Goal: Task Accomplishment & Management: Use online tool/utility

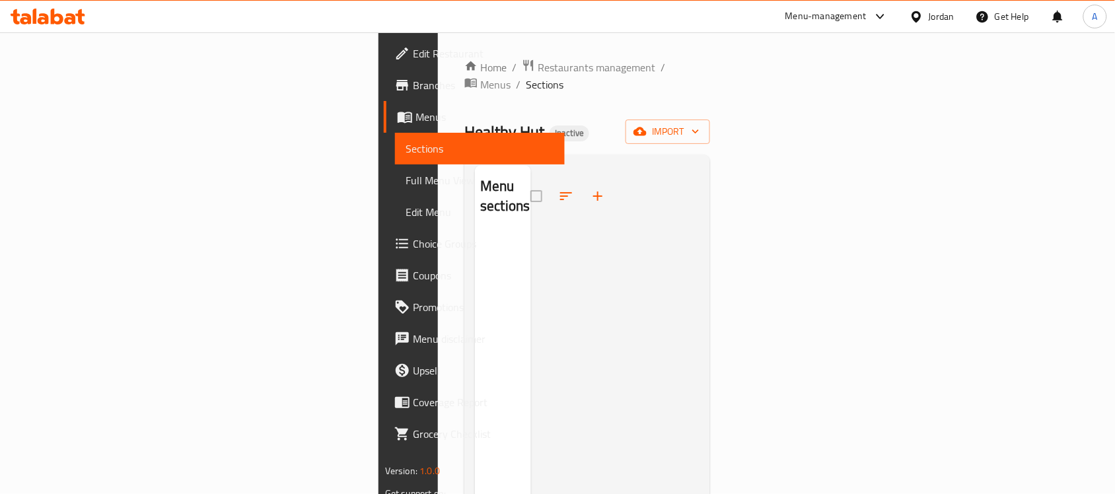
click at [710, 125] on button "import" at bounding box center [667, 132] width 85 height 24
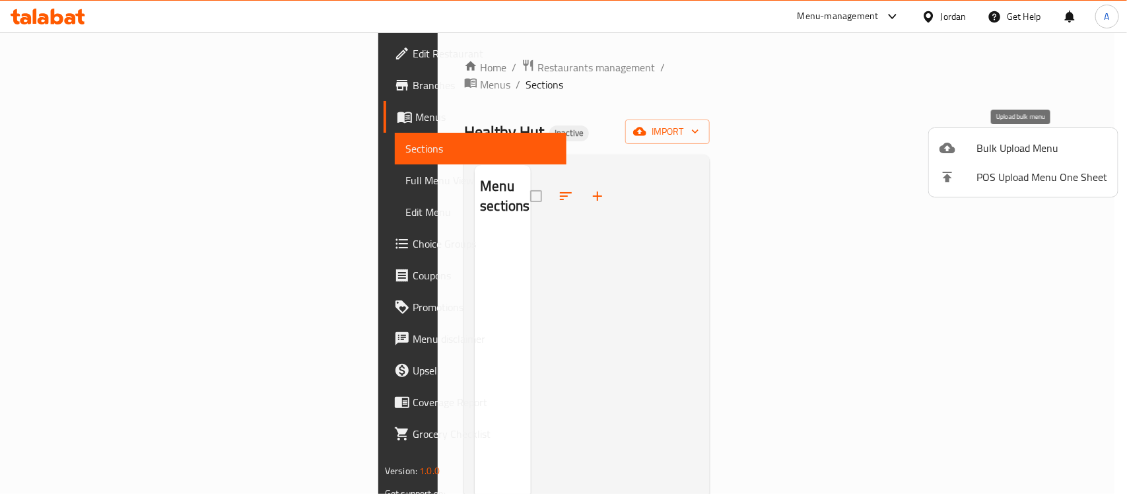
click at [941, 151] on icon at bounding box center [948, 148] width 16 height 11
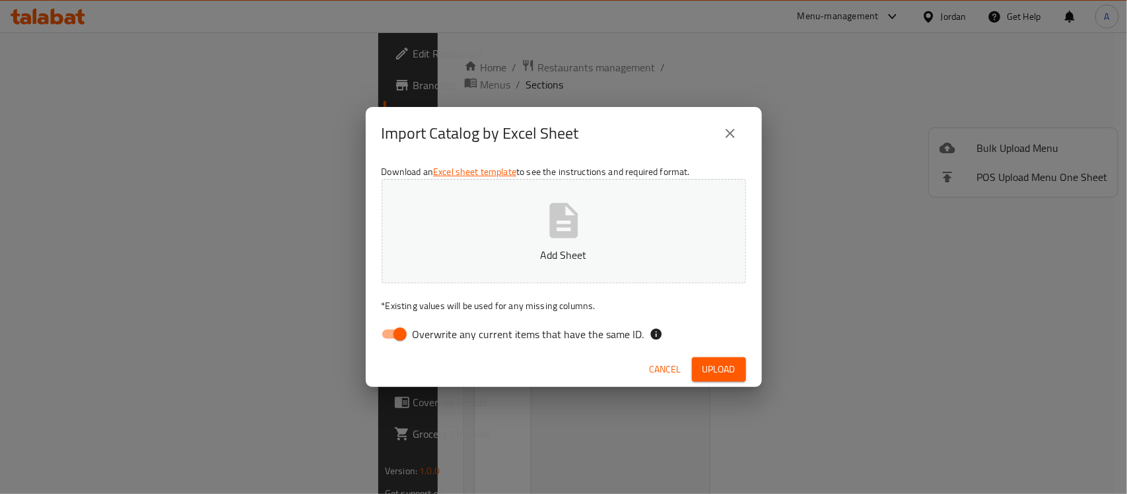
click at [661, 232] on button "Add Sheet" at bounding box center [564, 231] width 365 height 104
click at [381, 337] on input "Overwrite any current items that have the same ID." at bounding box center [400, 334] width 75 height 25
checkbox input "false"
click at [701, 373] on button "Upload" at bounding box center [719, 369] width 54 height 24
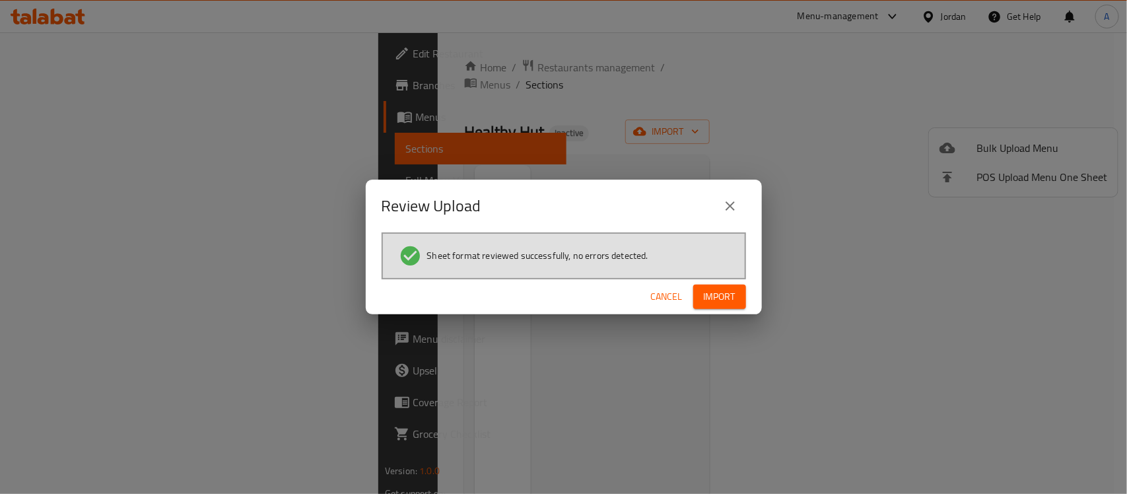
click at [718, 308] on button "Import" at bounding box center [719, 297] width 53 height 24
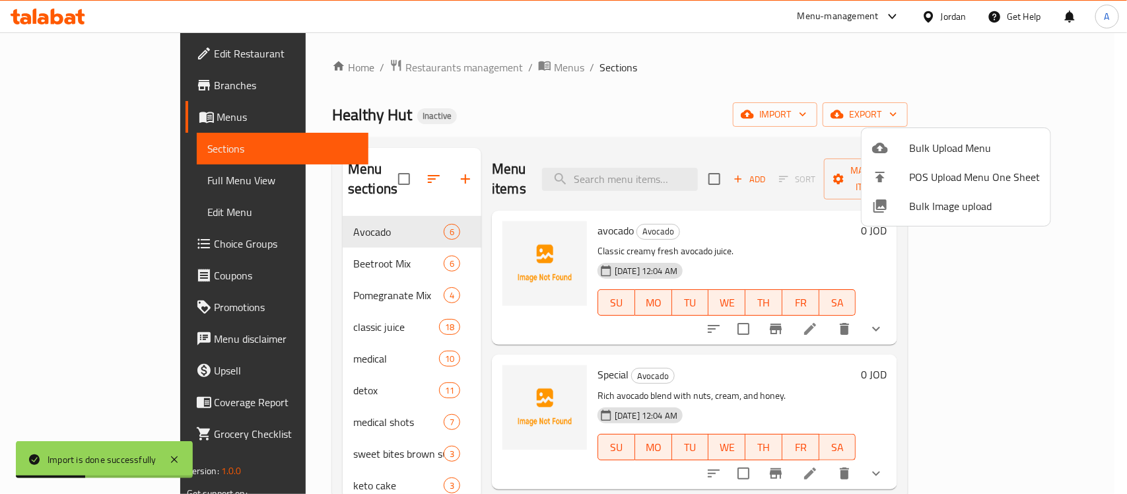
click at [674, 91] on div at bounding box center [563, 247] width 1127 height 494
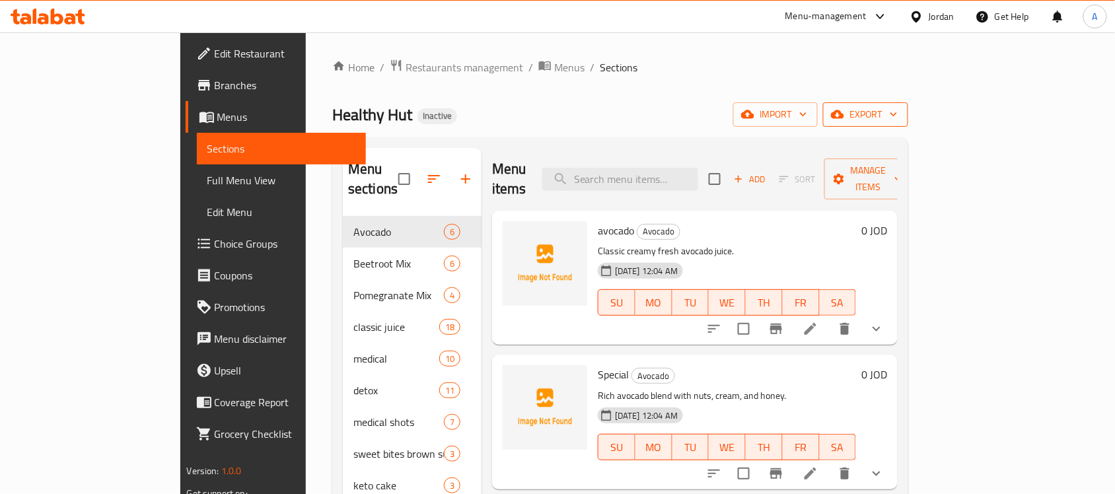
click at [898, 120] on span "export" at bounding box center [865, 114] width 64 height 17
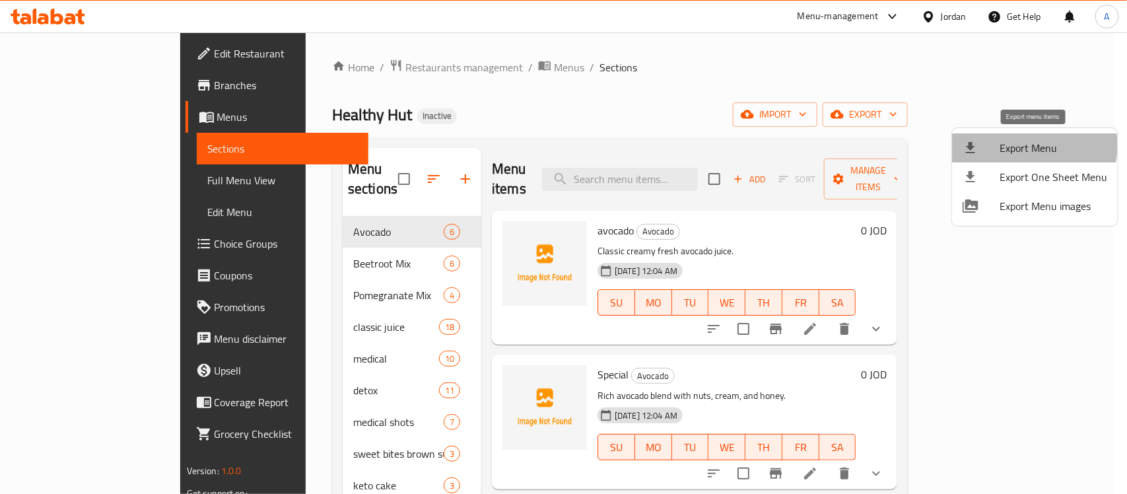
click at [1020, 145] on span "Export Menu" at bounding box center [1054, 148] width 108 height 16
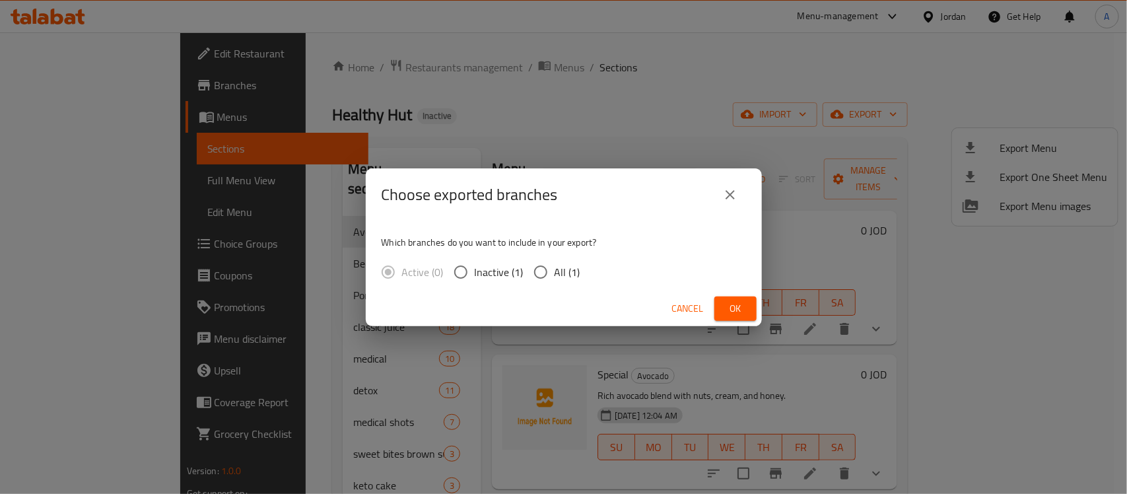
click at [586, 272] on div "Active (0) Inactive (1) All (1)" at bounding box center [486, 272] width 209 height 28
click at [566, 271] on span "All (1)" at bounding box center [568, 272] width 26 height 16
click at [555, 271] on input "All (1)" at bounding box center [541, 272] width 28 height 28
radio input "true"
click at [748, 305] on button "Ok" at bounding box center [736, 309] width 42 height 24
